Goal: Navigation & Orientation: Find specific page/section

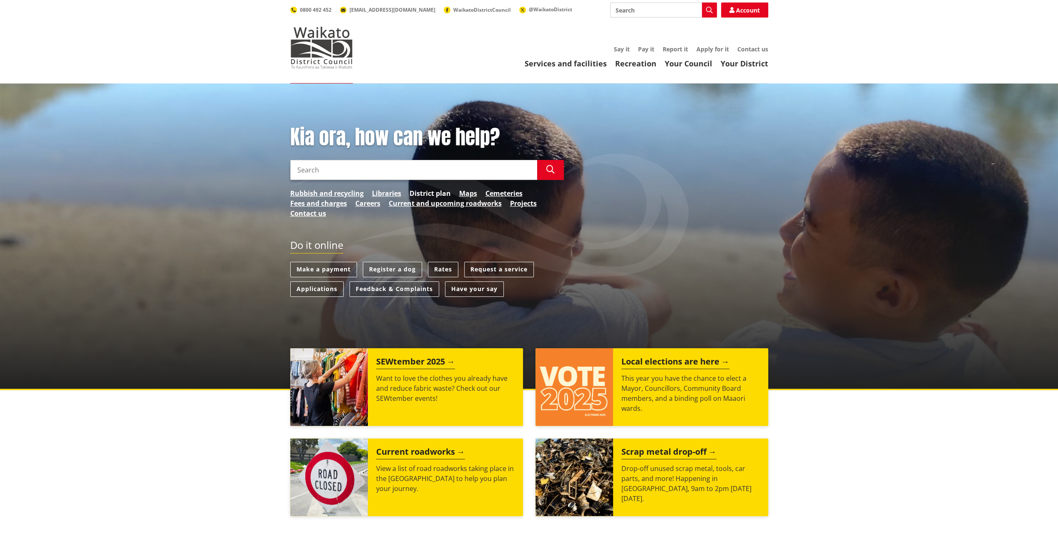
click at [450, 189] on link "District plan" at bounding box center [430, 193] width 41 height 10
click at [468, 195] on link "Maps" at bounding box center [468, 193] width 18 height 10
